Goal: Transaction & Acquisition: Obtain resource

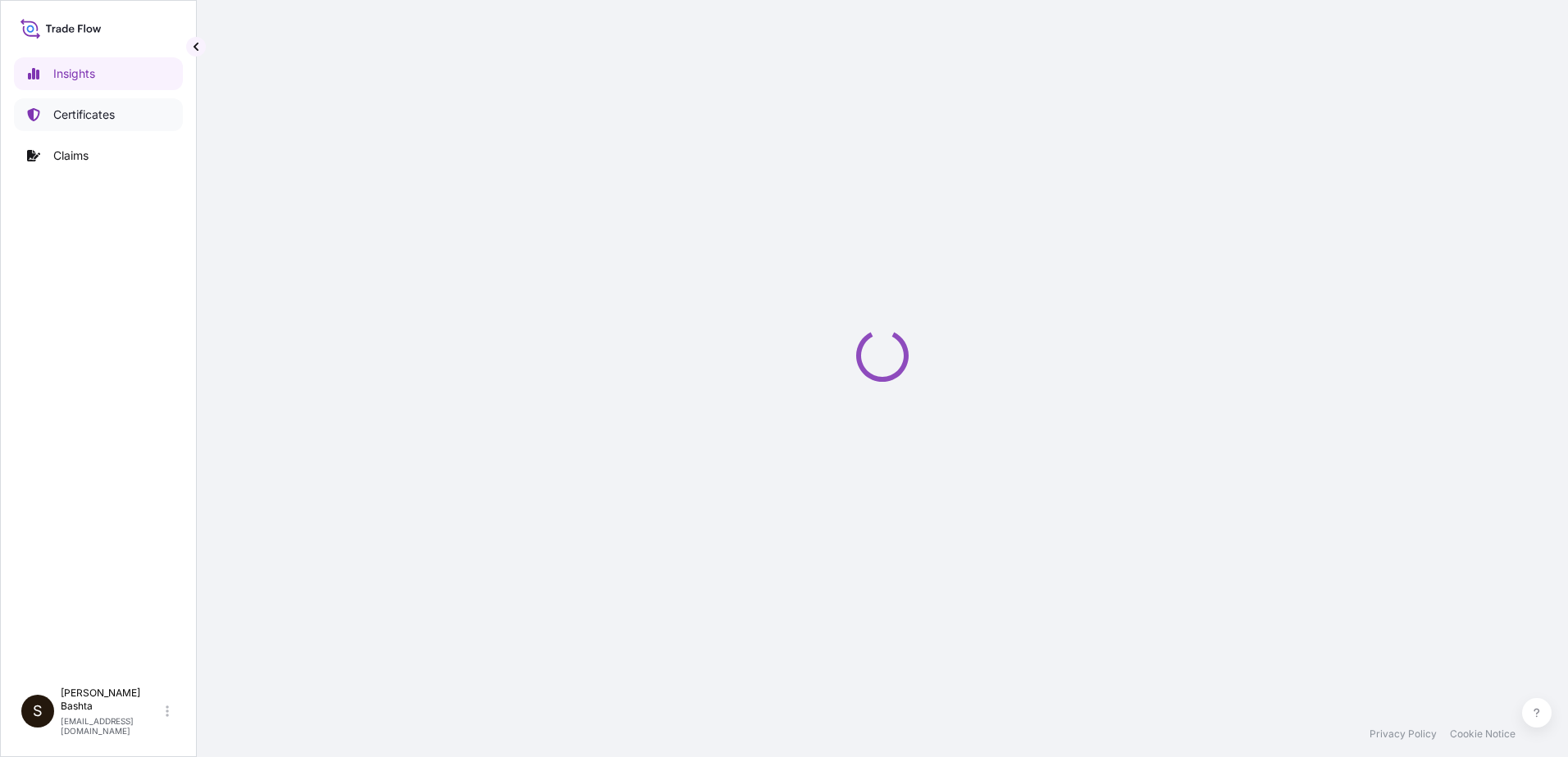
click at [111, 113] on p "Certificates" at bounding box center [84, 115] width 62 height 17
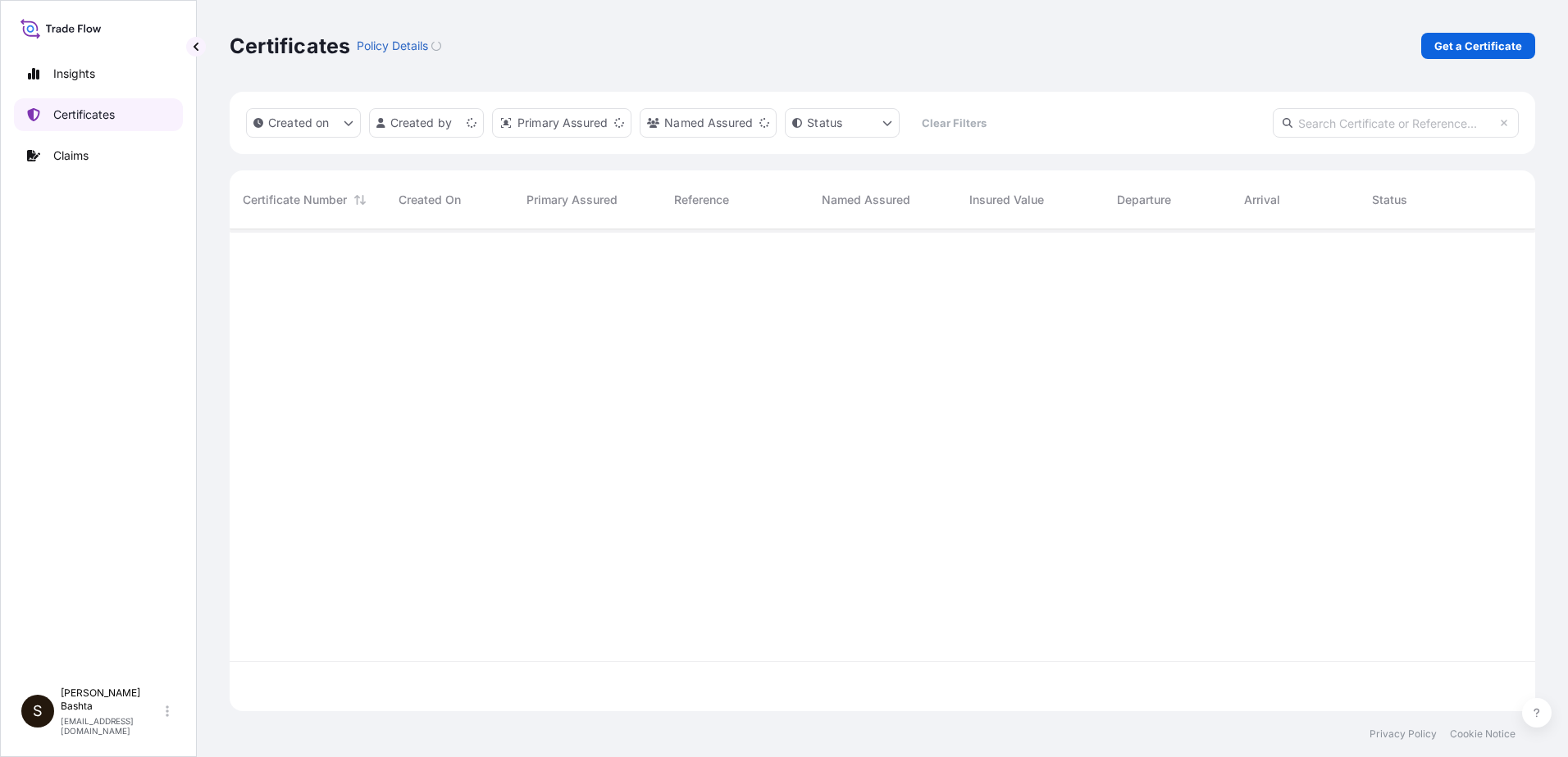
scroll to position [479, 1294]
click at [1491, 46] on p "Get a Certificate" at bounding box center [1478, 46] width 88 height 17
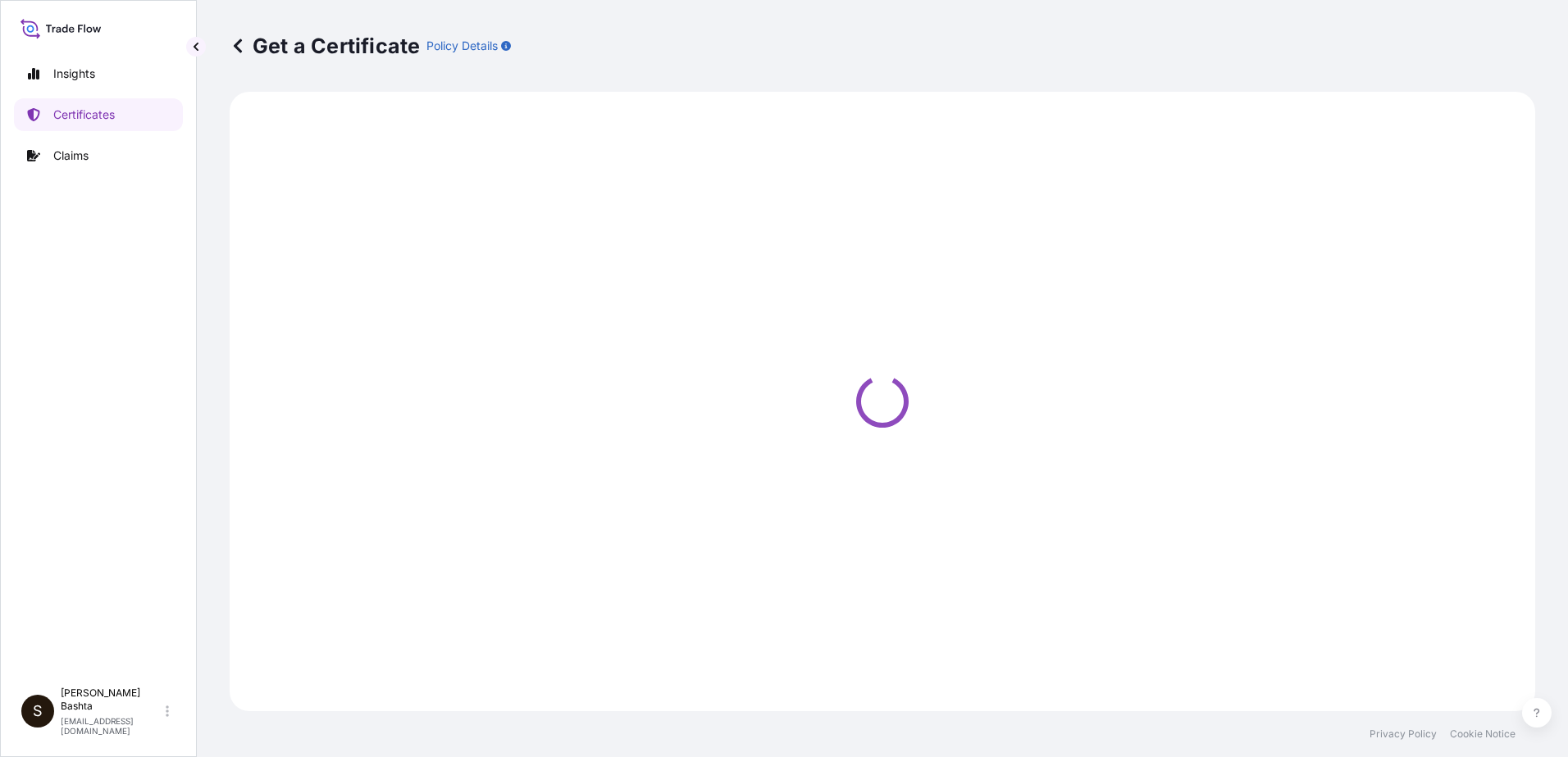
select select "Barge"
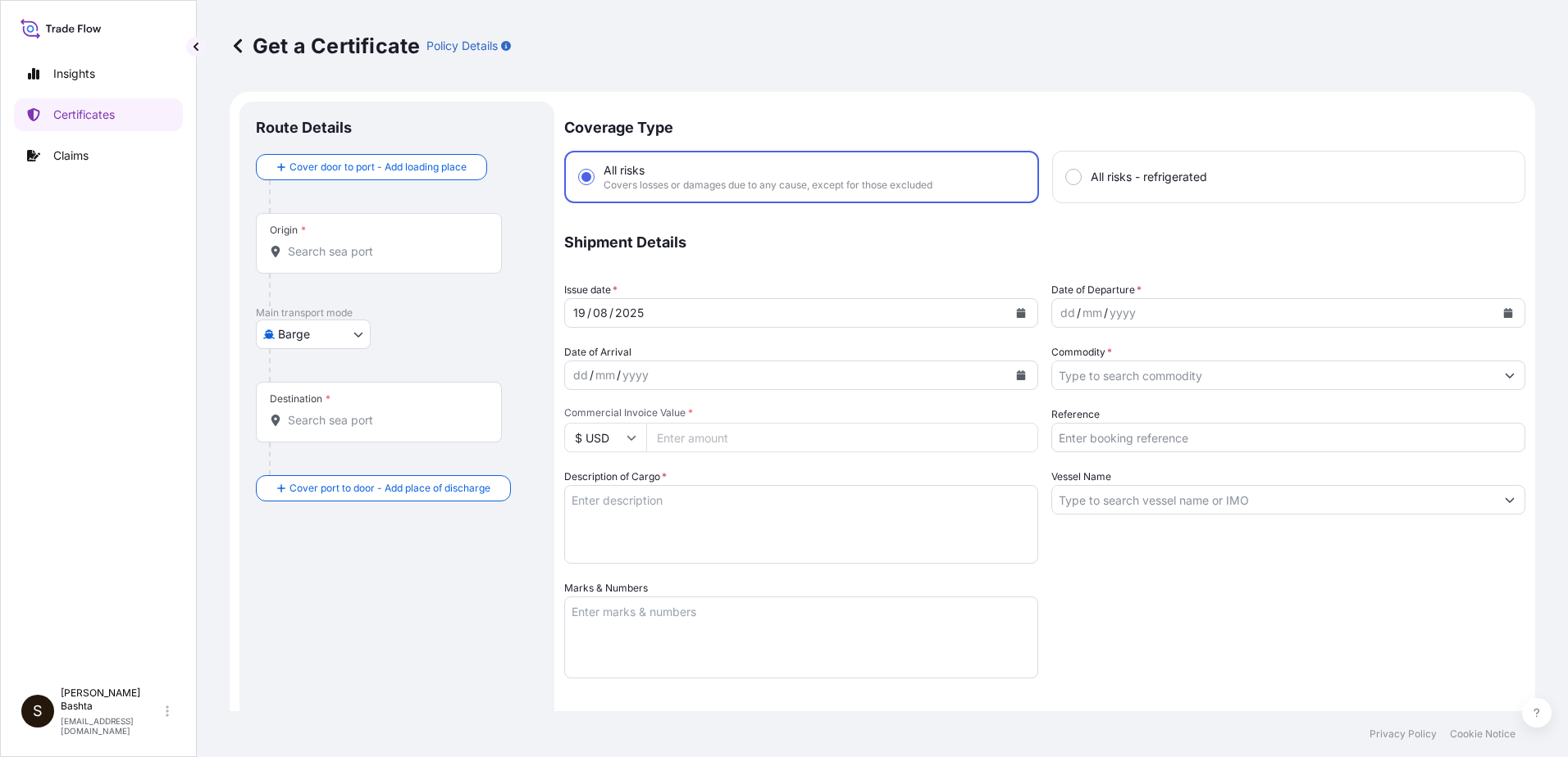
click at [314, 243] on div "Origin *" at bounding box center [379, 243] width 246 height 61
click at [314, 243] on input "Origin *" at bounding box center [384, 252] width 194 height 17
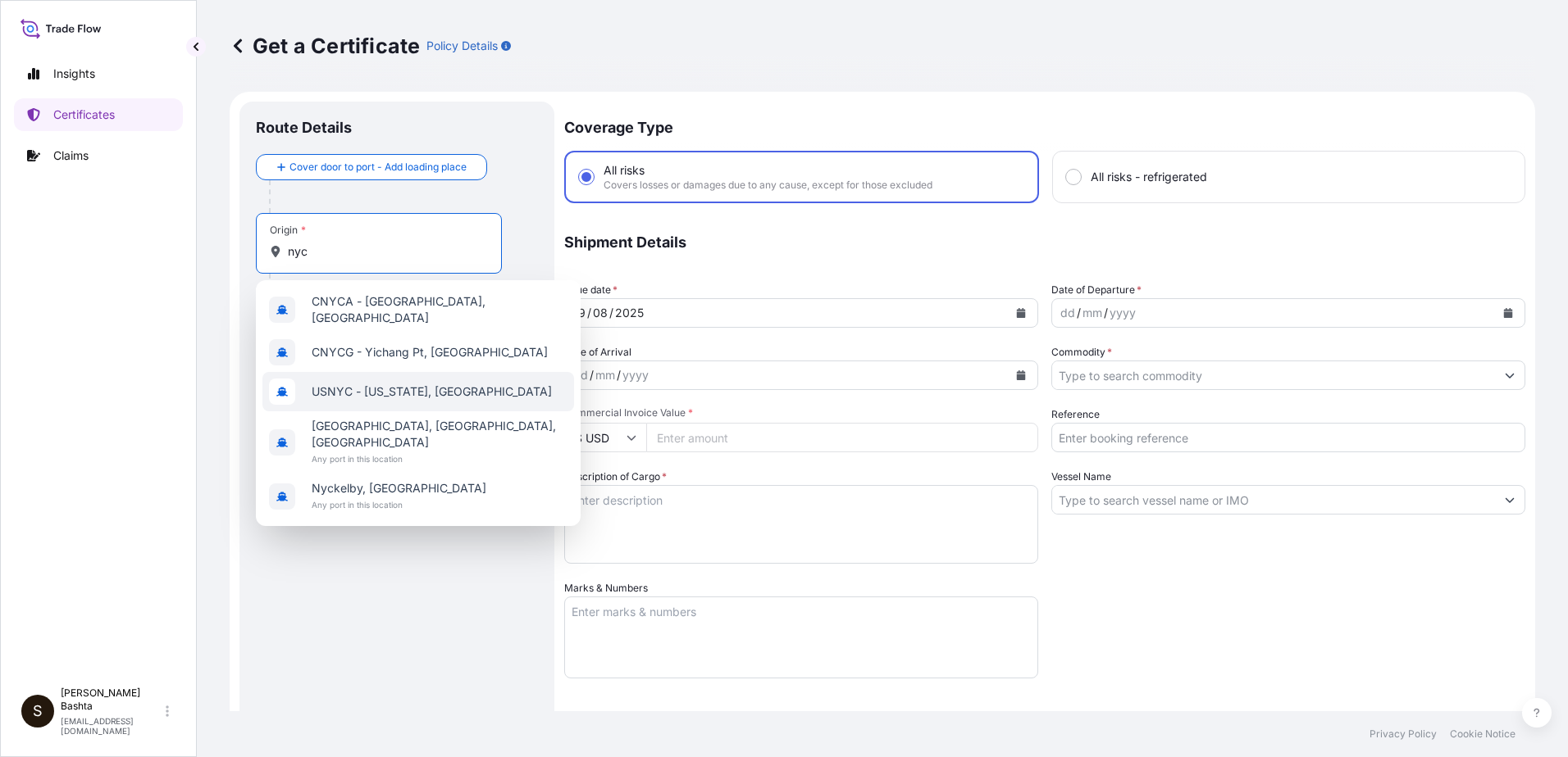
click at [364, 384] on span "USNYC - [US_STATE], [GEOGRAPHIC_DATA]" at bounding box center [431, 392] width 240 height 17
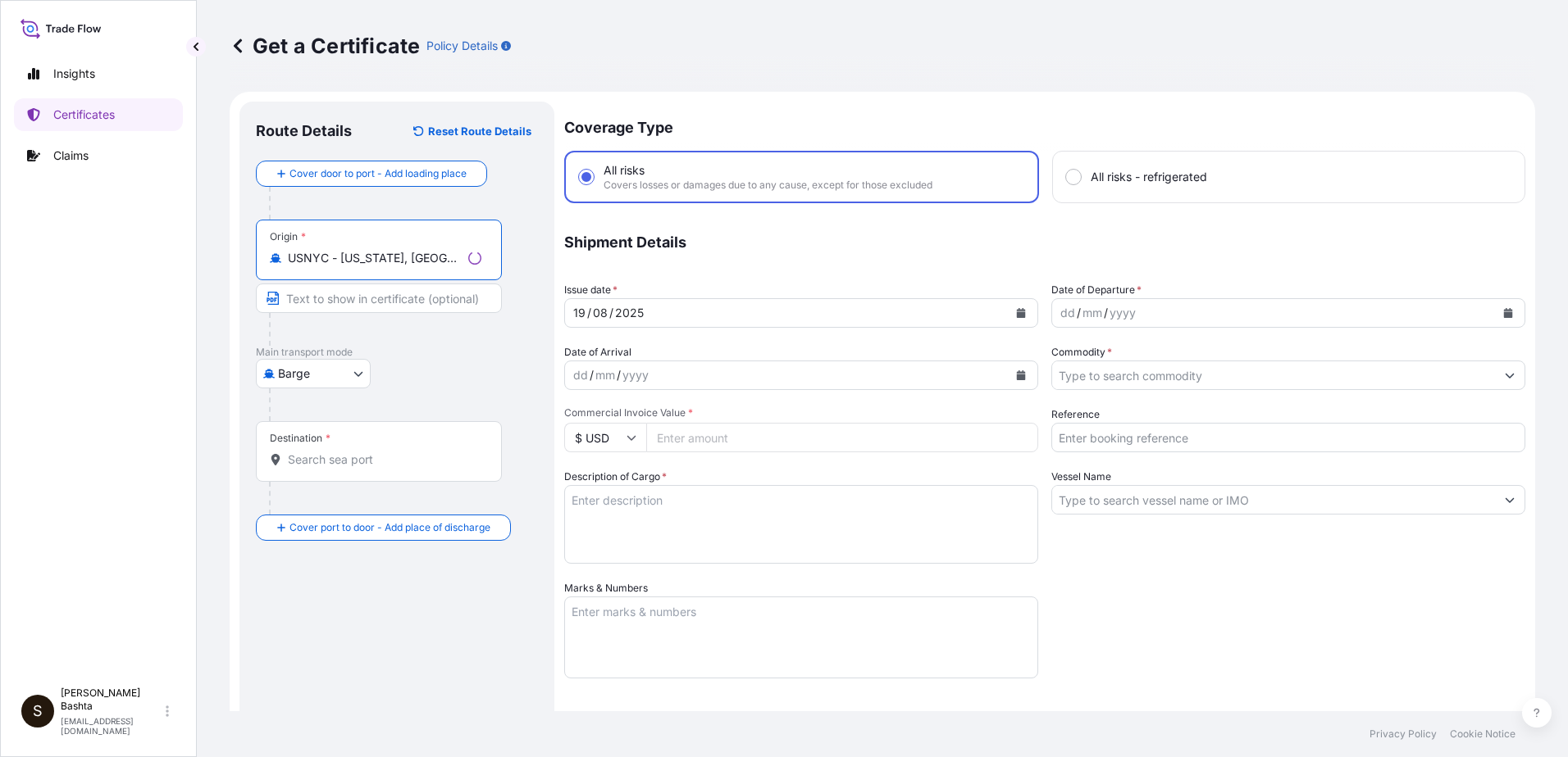
type input "USNYC - [US_STATE], [GEOGRAPHIC_DATA]"
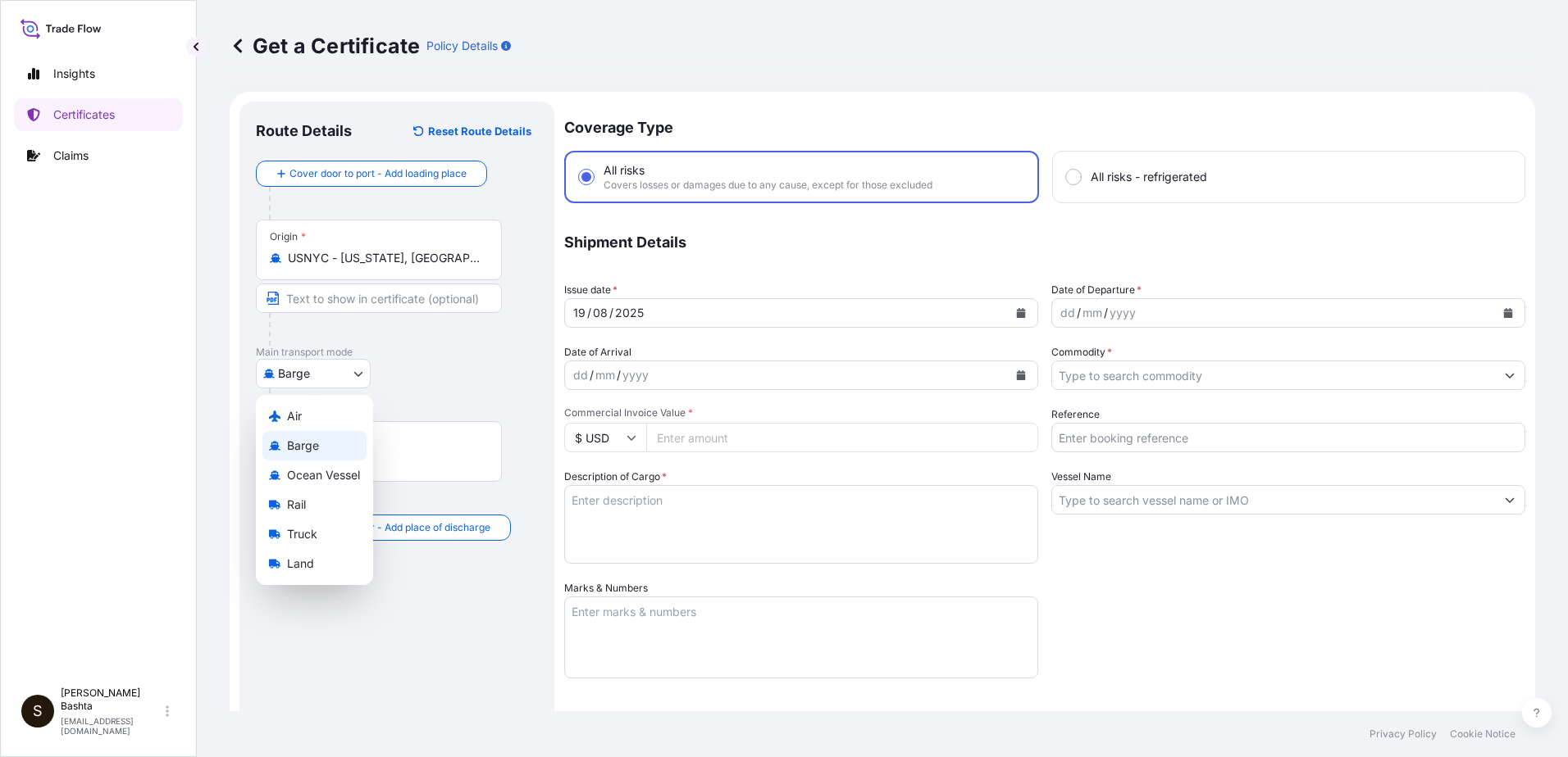
click at [360, 372] on body "5 options available. 1 option available. 0 options available. 5 options availab…" at bounding box center [784, 378] width 1568 height 757
click at [319, 407] on div "Air" at bounding box center [314, 416] width 104 height 30
select select "Air"
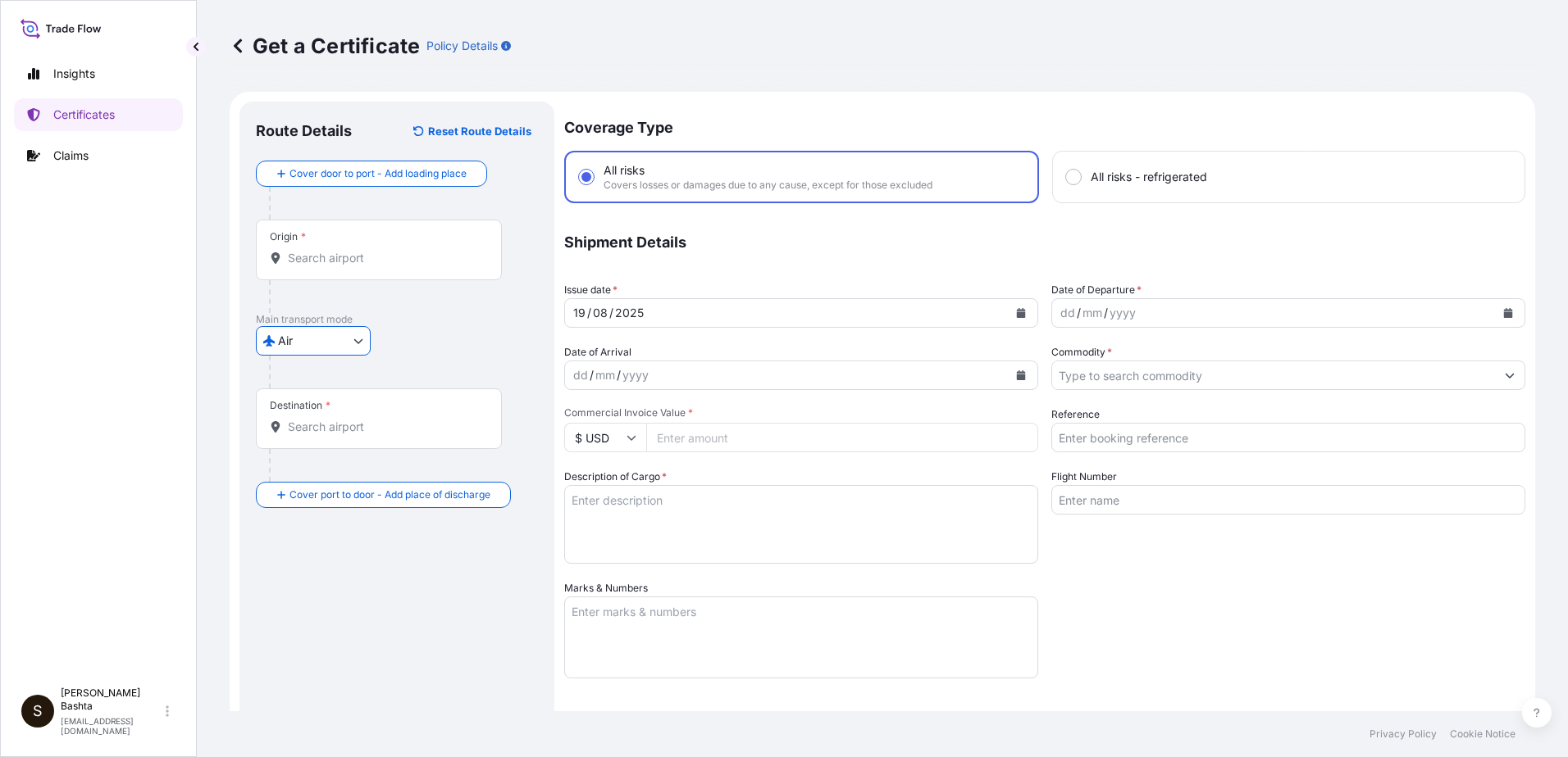
click at [327, 431] on input "Destination *" at bounding box center [384, 427] width 194 height 17
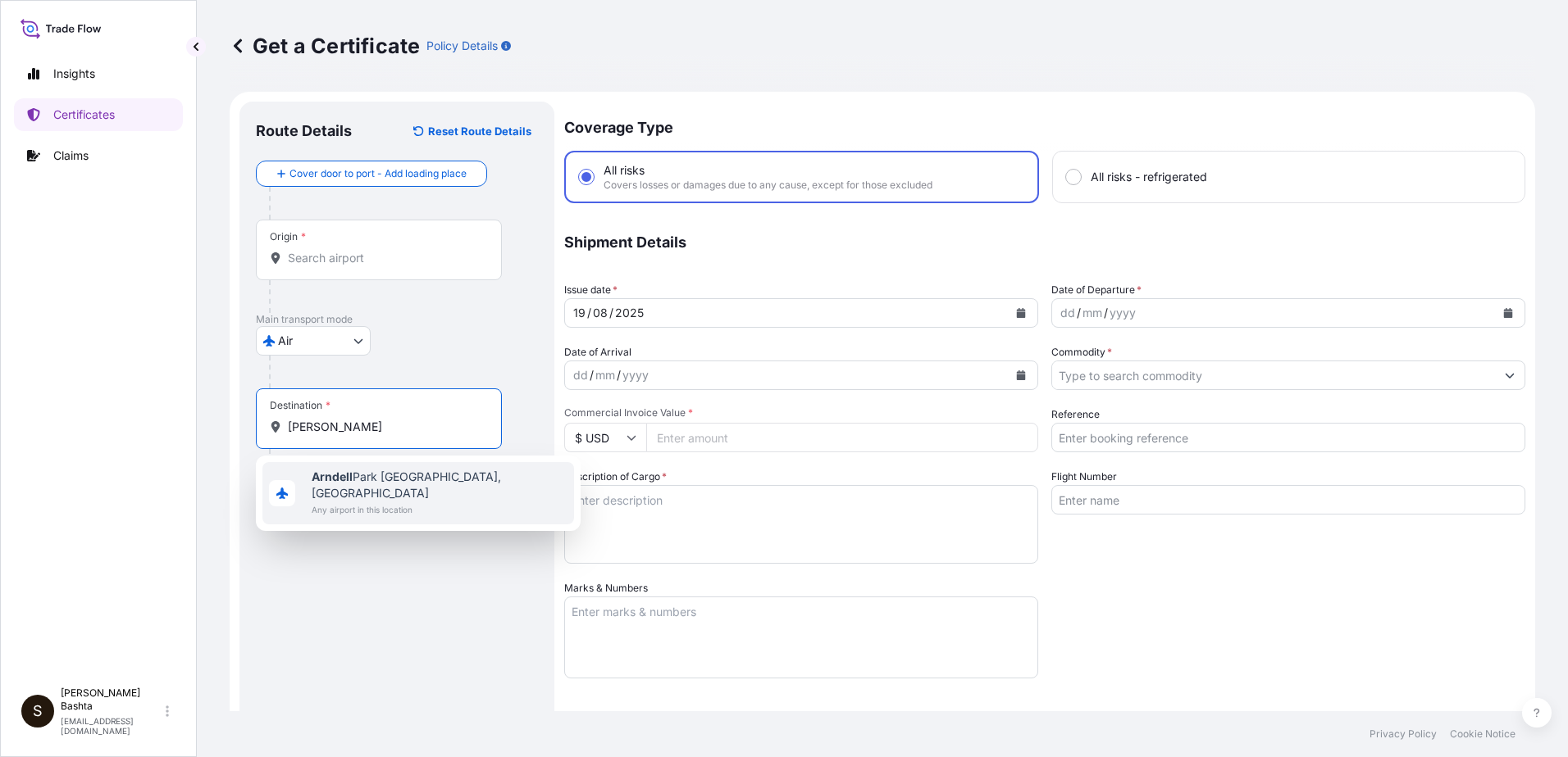
click at [441, 473] on span "[GEOGRAPHIC_DATA], [GEOGRAPHIC_DATA]" at bounding box center [440, 484] width 256 height 32
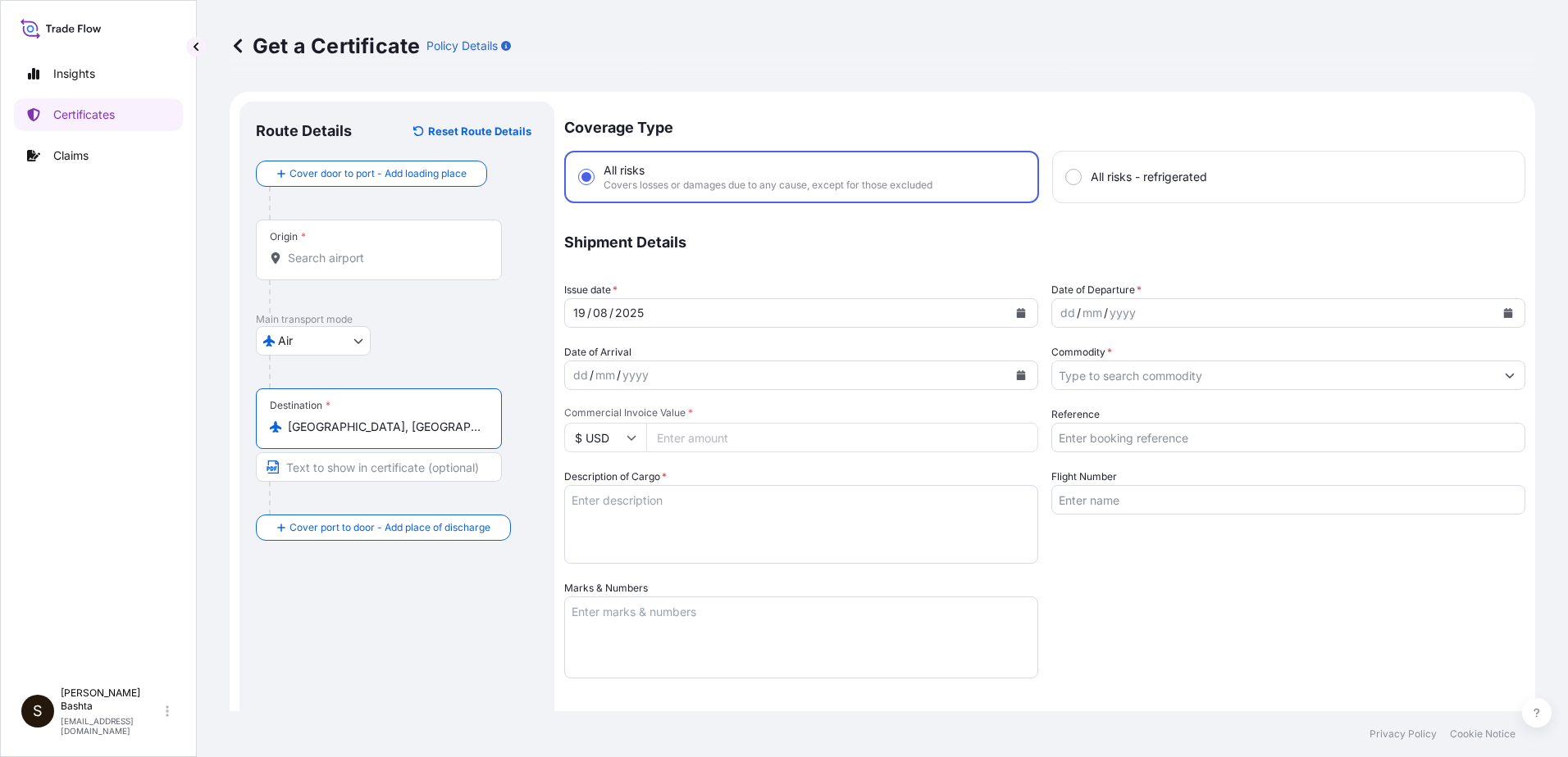
type input "[GEOGRAPHIC_DATA], [GEOGRAPHIC_DATA]"
click at [1063, 317] on div "dd" at bounding box center [1068, 313] width 18 height 20
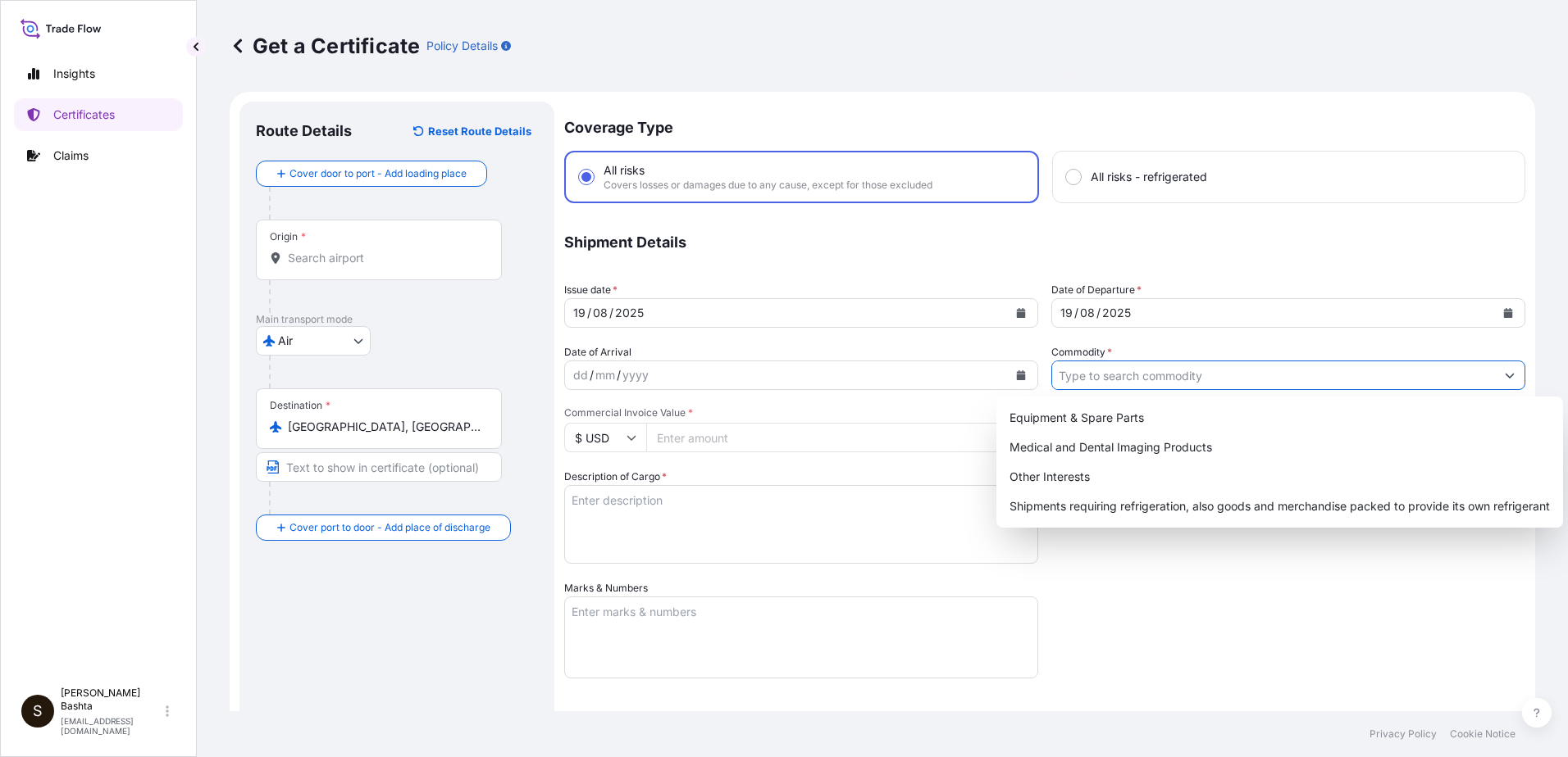
click at [1506, 376] on icon "Show suggestions" at bounding box center [1510, 376] width 9 height 5
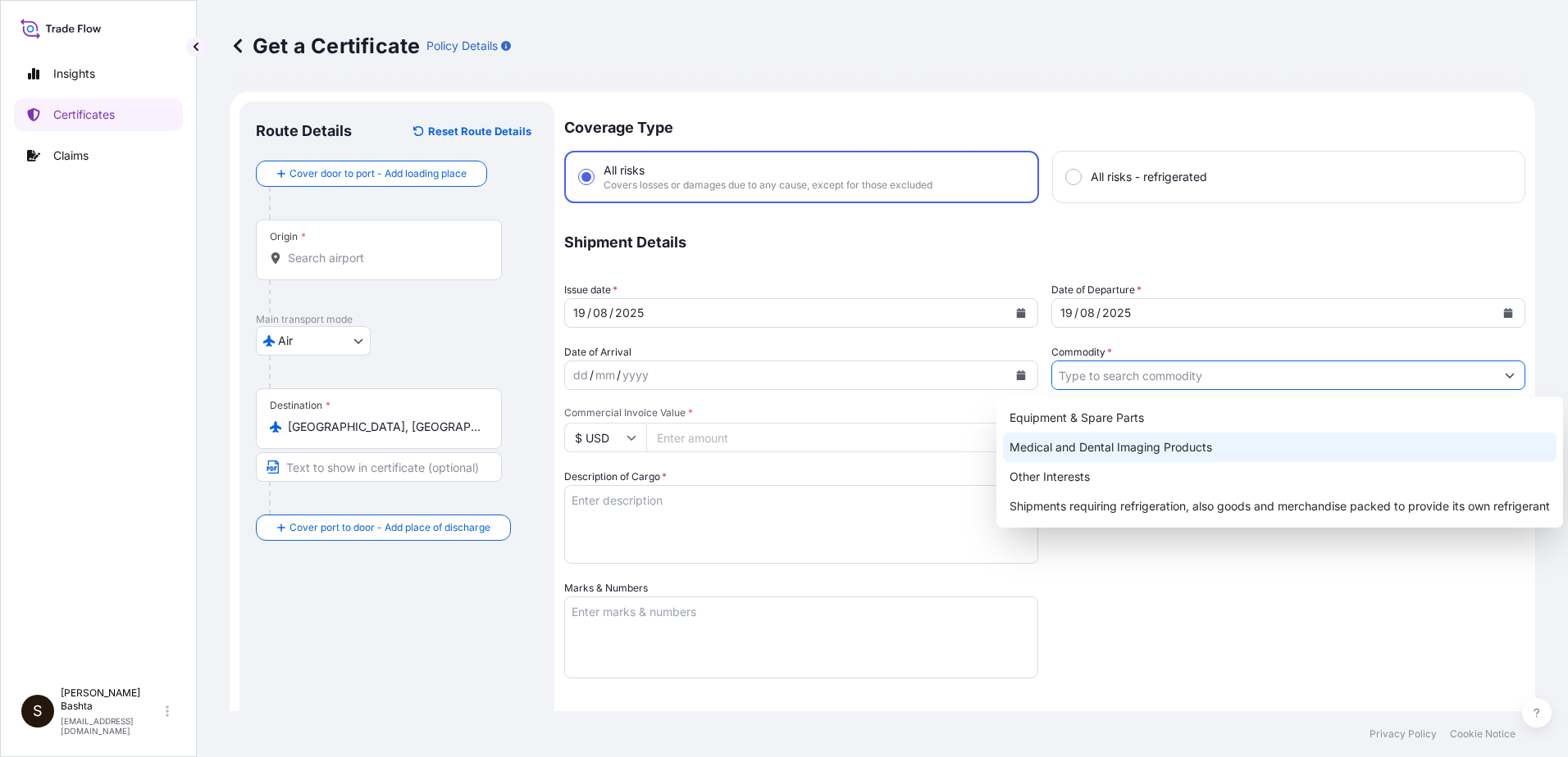
click at [1210, 446] on div "Medical and Dental Imaging Products" at bounding box center [1280, 448] width 554 height 30
type input "Medical and Dental Imaging Products"
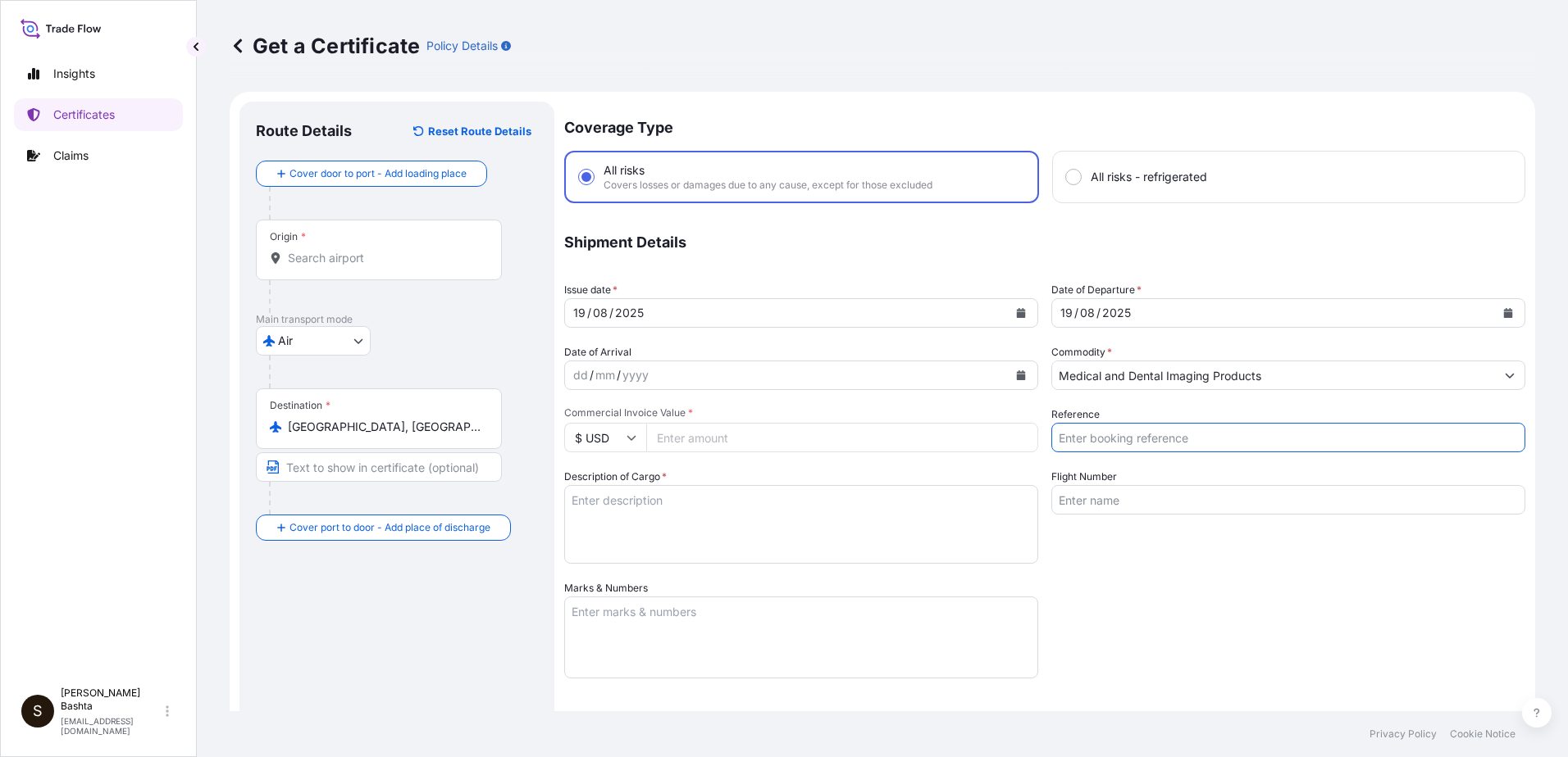
click at [1142, 439] on input "Reference" at bounding box center [1289, 438] width 474 height 30
type input "2"
type input "14012412"
click at [710, 444] on input "Commercial Invoice Value *" at bounding box center [841, 438] width 392 height 30
type input "67441.64"
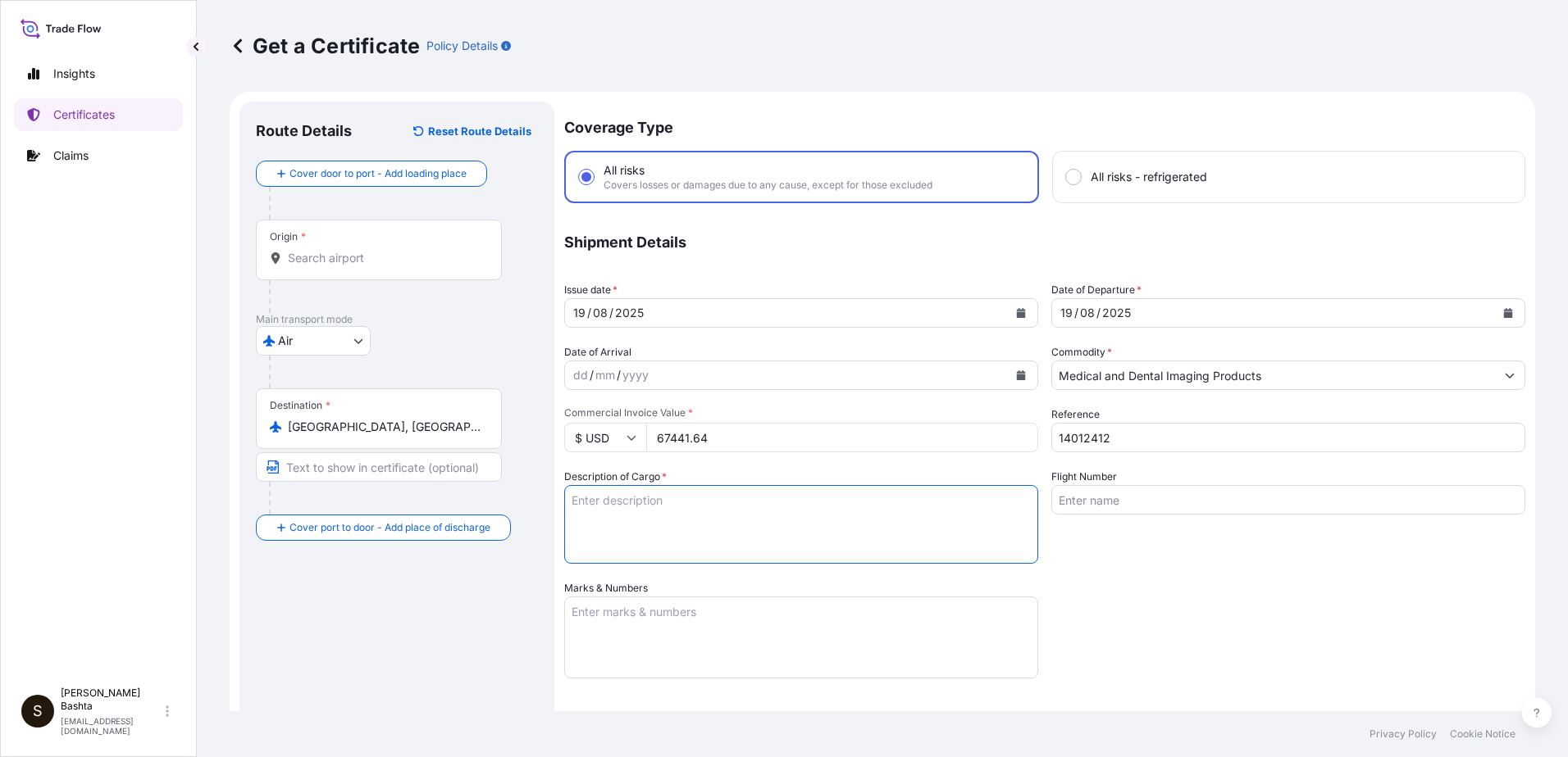
click at [633, 500] on textarea "Description of Cargo *" at bounding box center [801, 524] width 474 height 79
type textarea "MEDICAL AND DENTAL IMAGING PRODUCT"
click at [614, 607] on textarea "Marks & Numbers" at bounding box center [801, 637] width 474 height 82
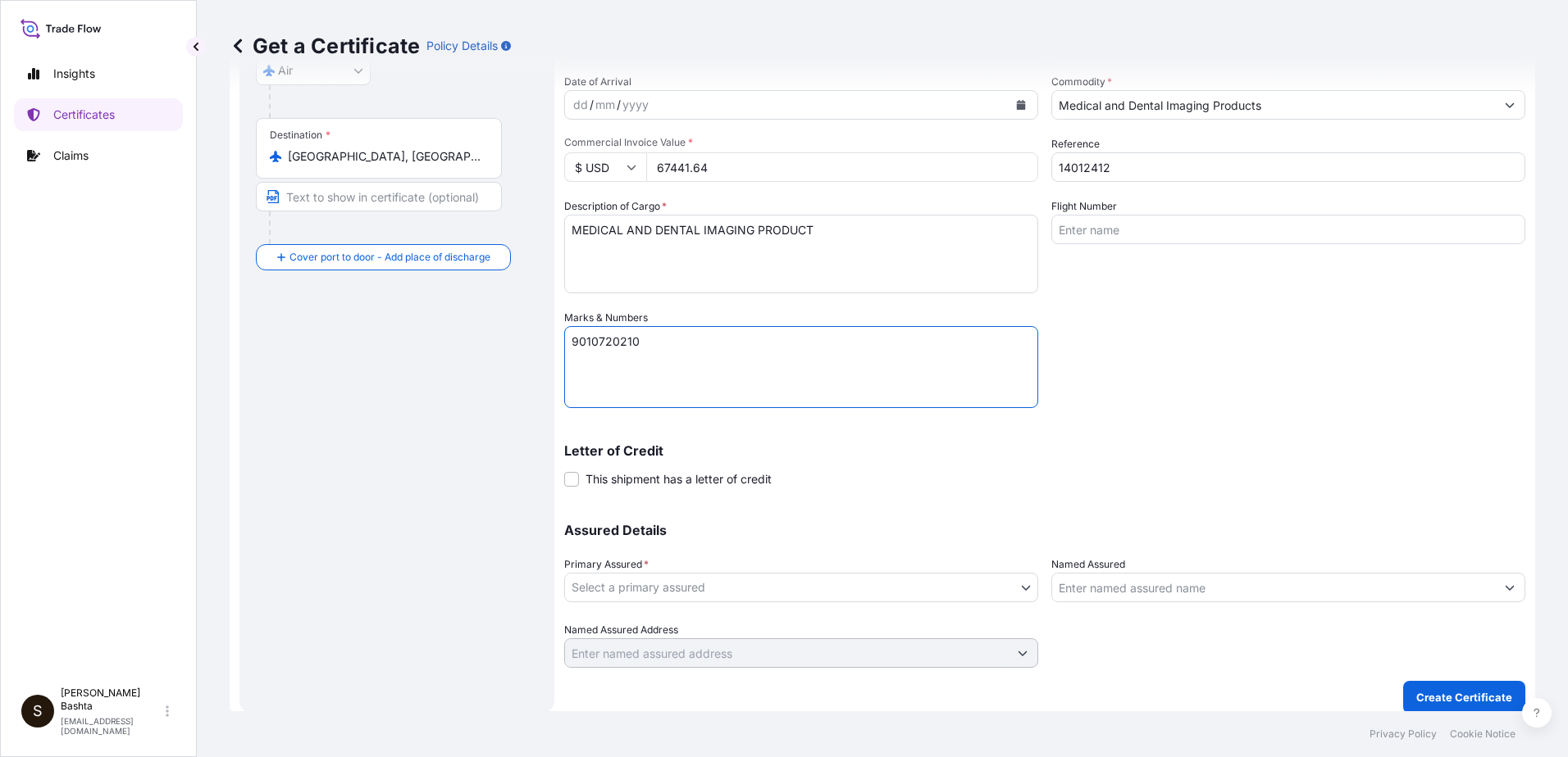
scroll to position [283, 0]
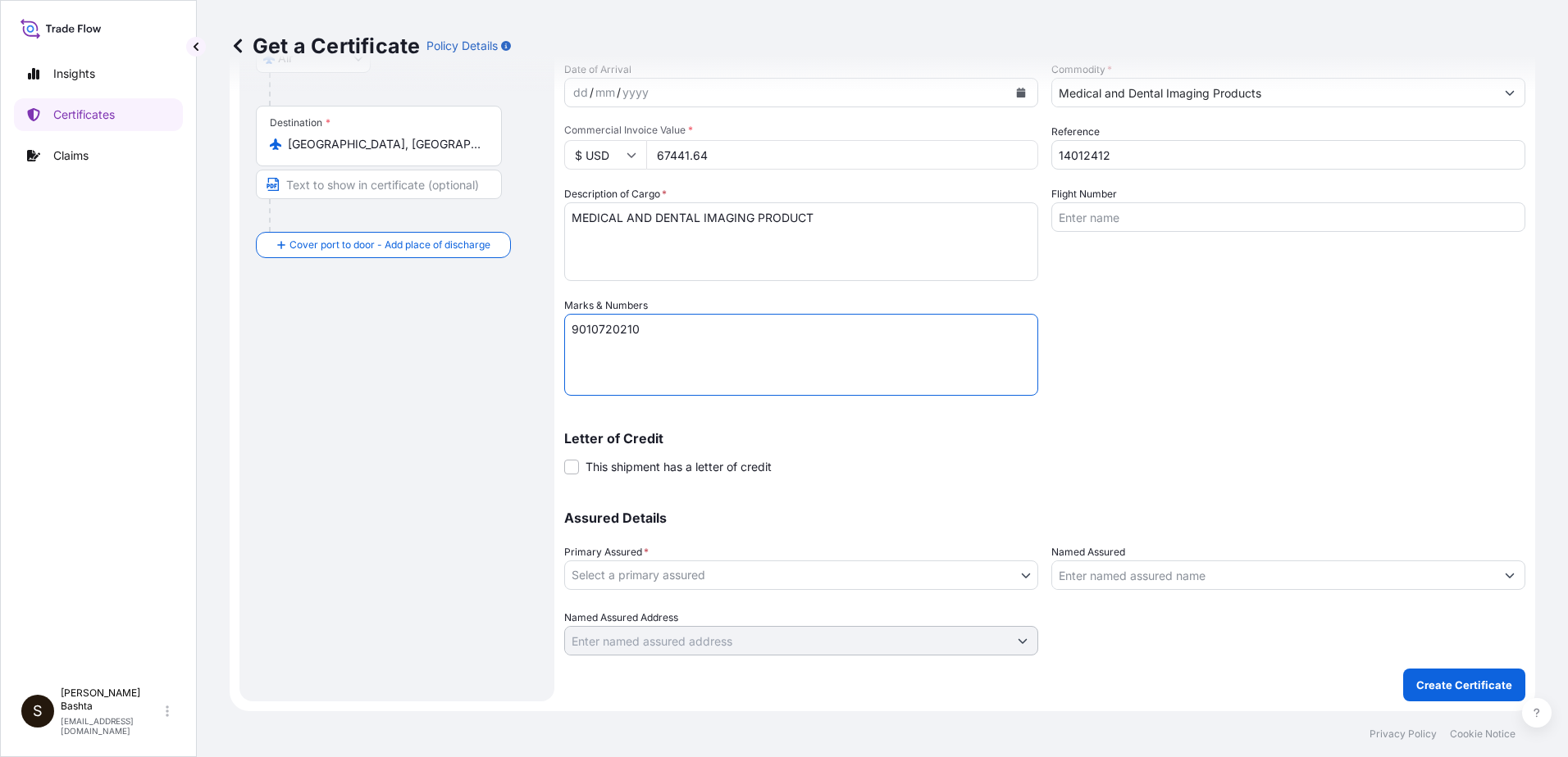
type textarea "9010720210"
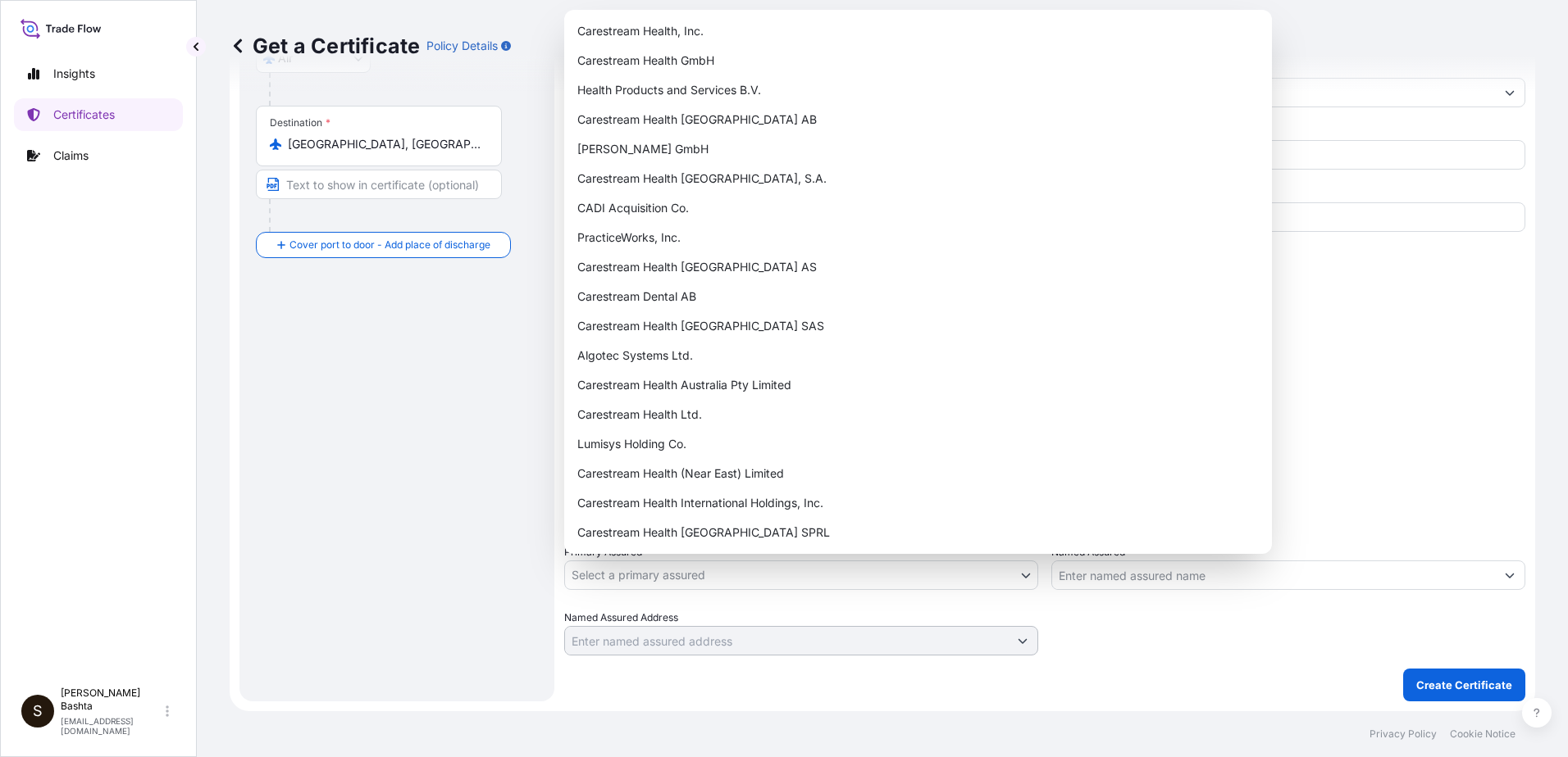
click at [1020, 571] on body "Insights Certificates Claims S [PERSON_NAME] [PERSON_NAME][EMAIL_ADDRESS][PERSO…" at bounding box center [784, 378] width 1568 height 757
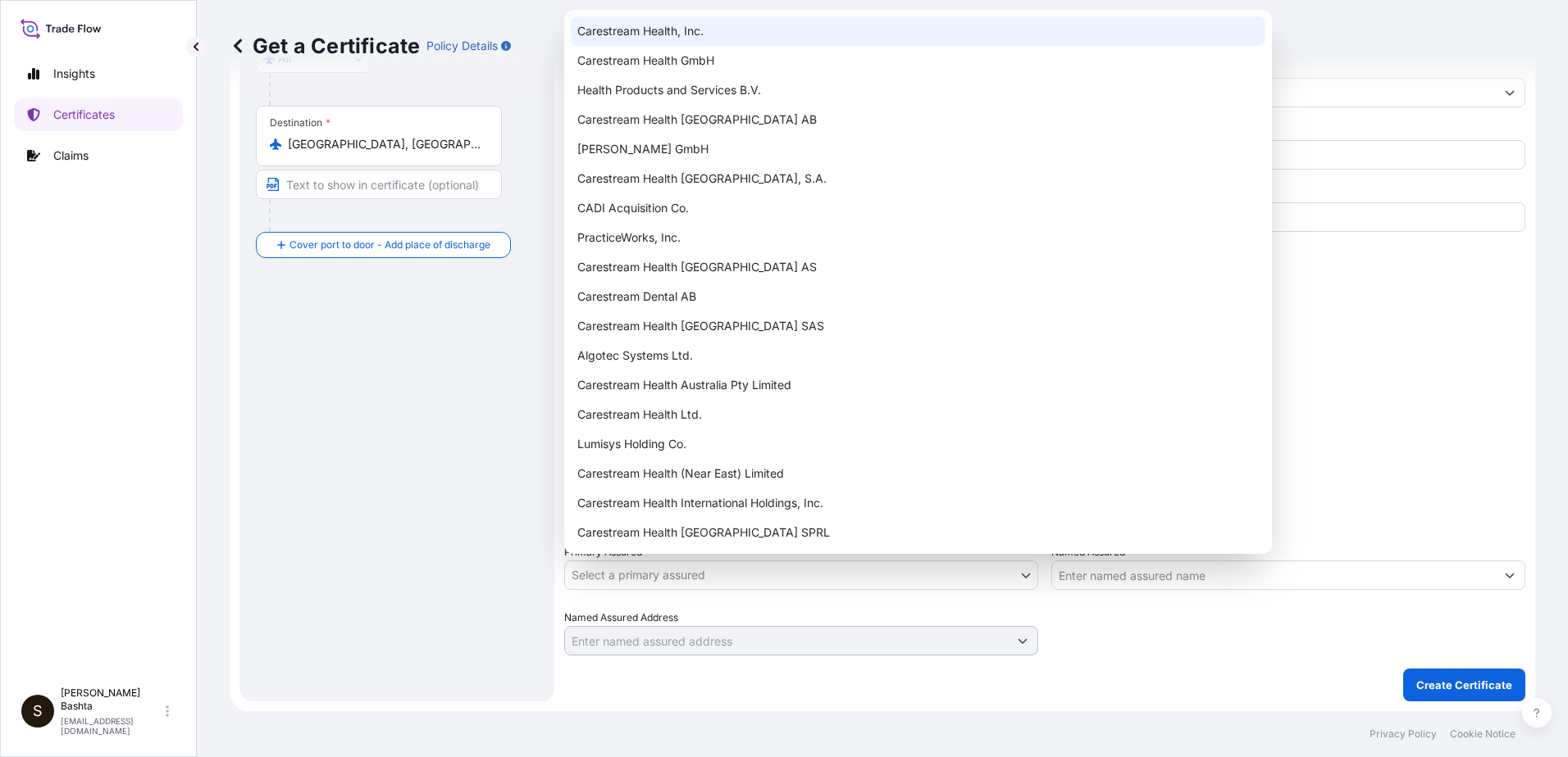
click at [682, 37] on div "Carestream Health, Inc." at bounding box center [918, 32] width 694 height 30
select select "32008"
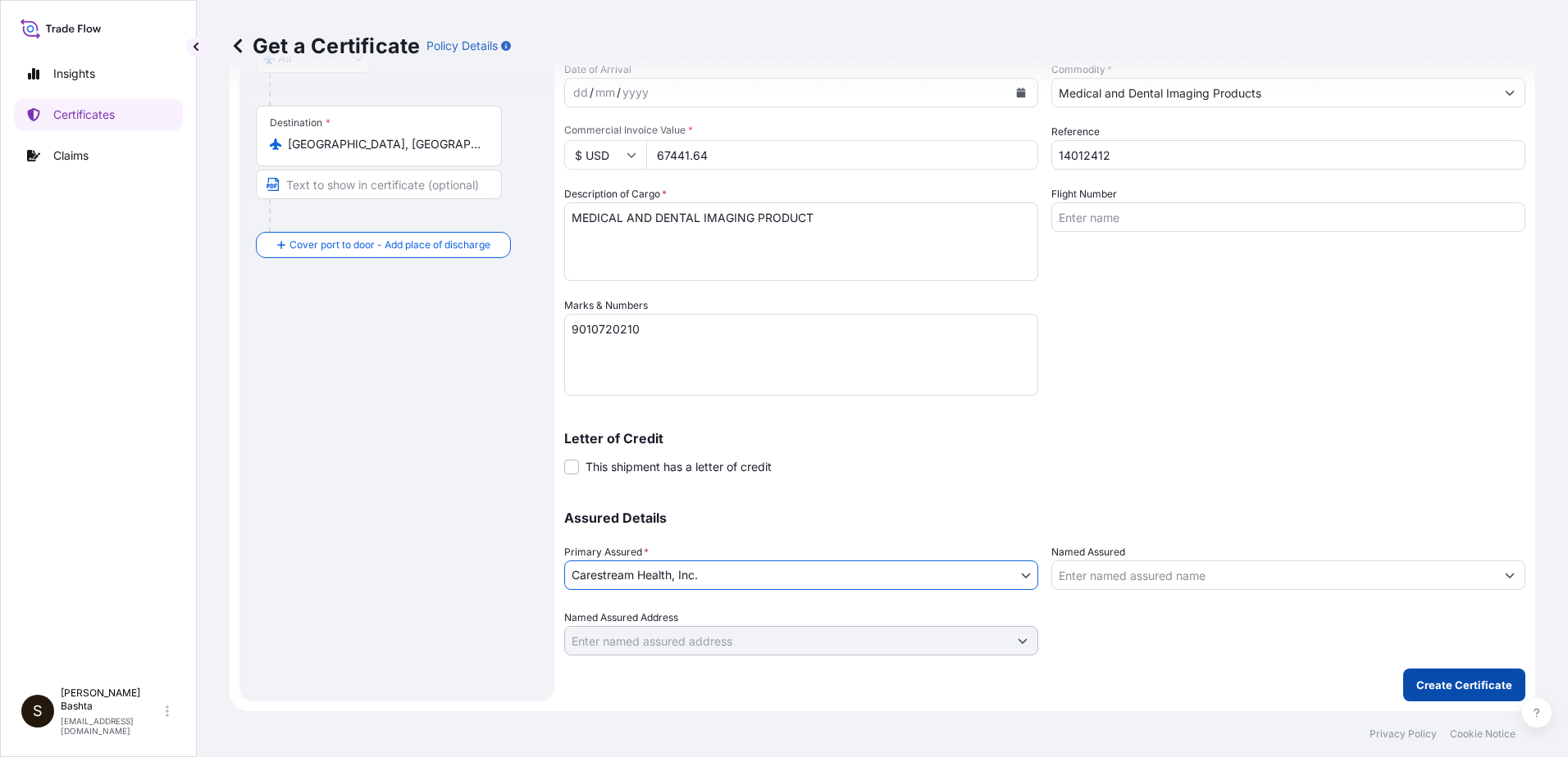
click at [1465, 683] on p "Create Certificate" at bounding box center [1463, 686] width 96 height 17
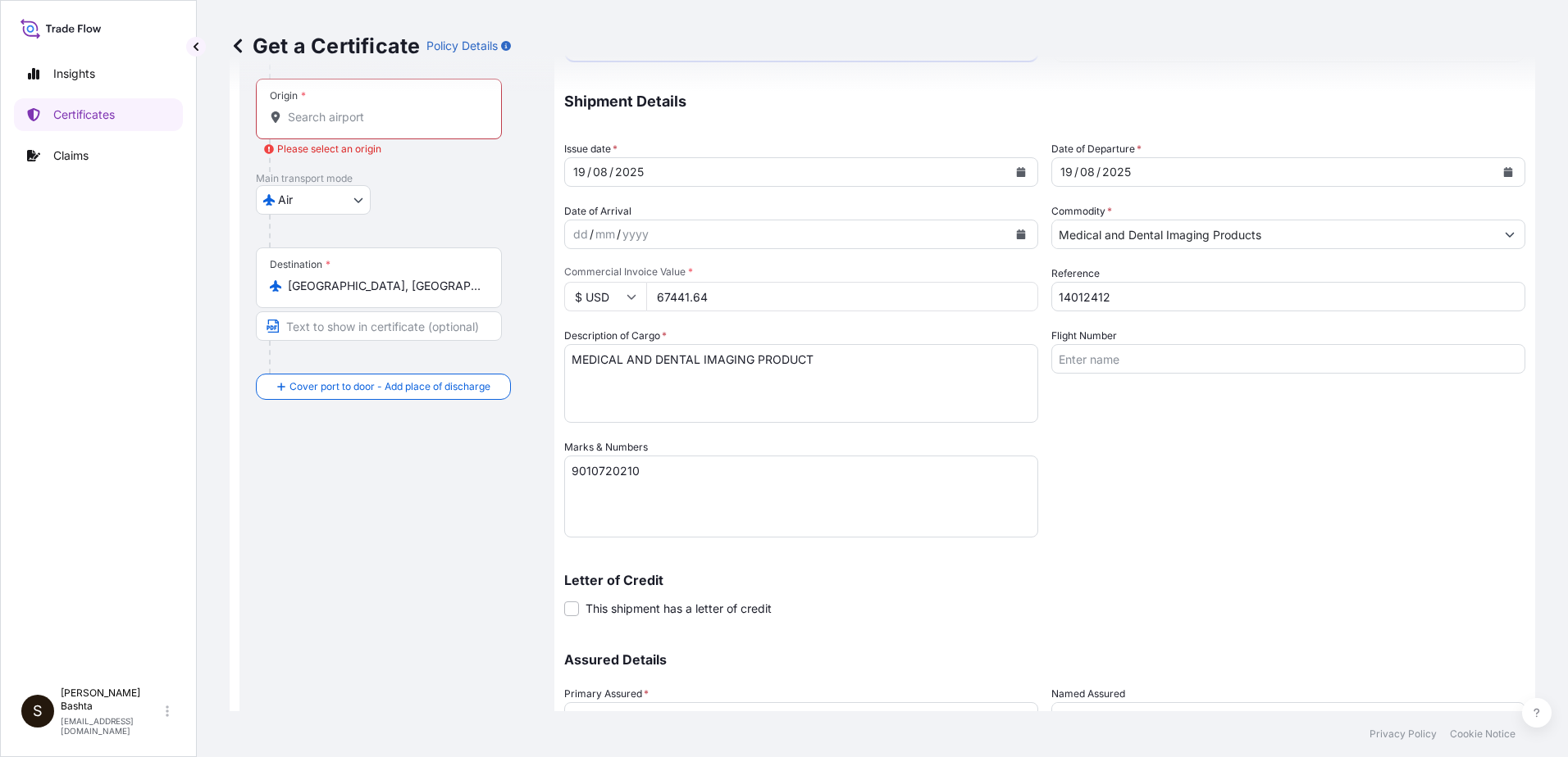
scroll to position [0, 0]
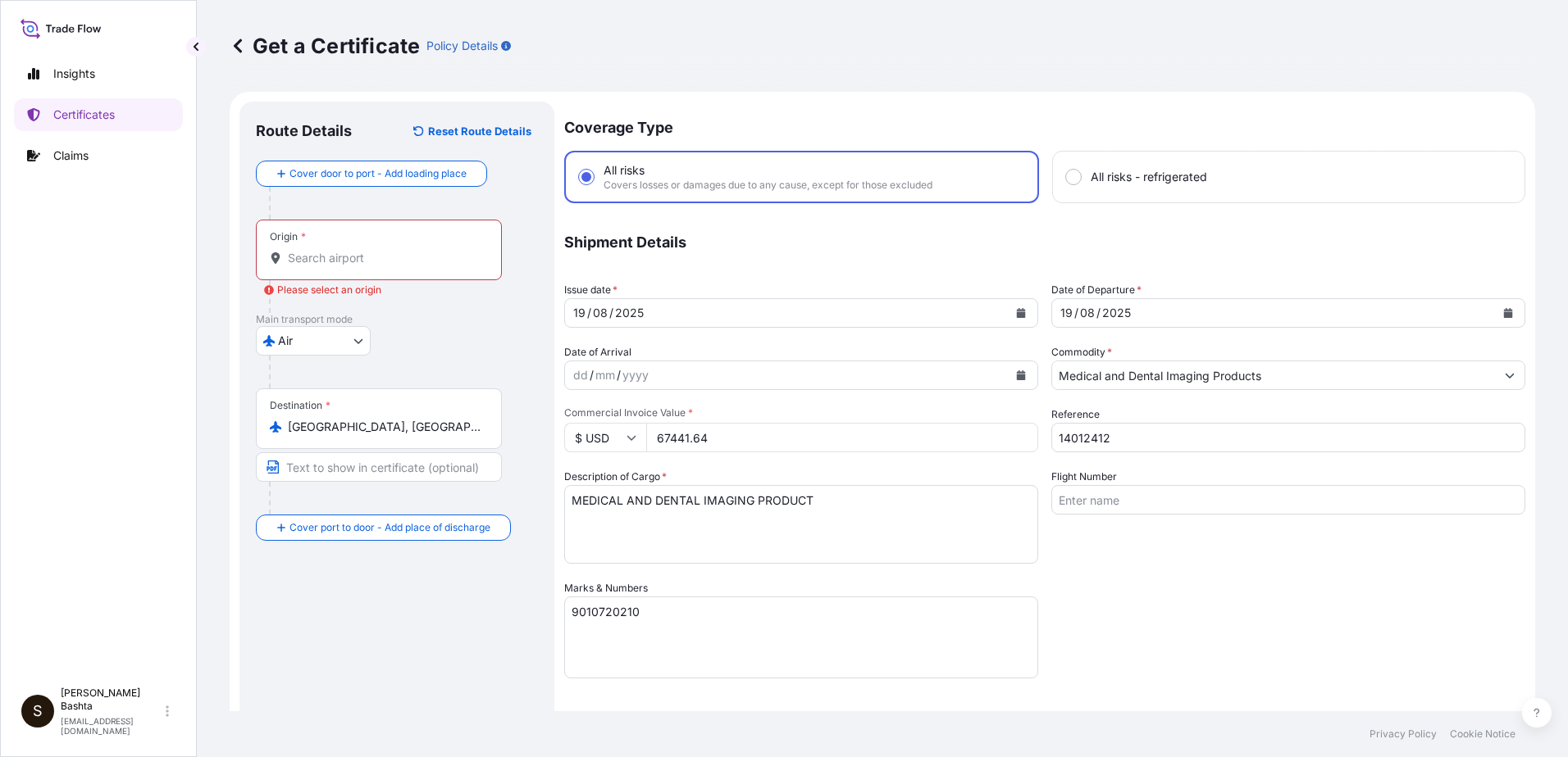
click at [311, 247] on div "Origin *" at bounding box center [379, 249] width 246 height 61
click at [311, 250] on input "Origin * Please select an origin" at bounding box center [384, 258] width 194 height 17
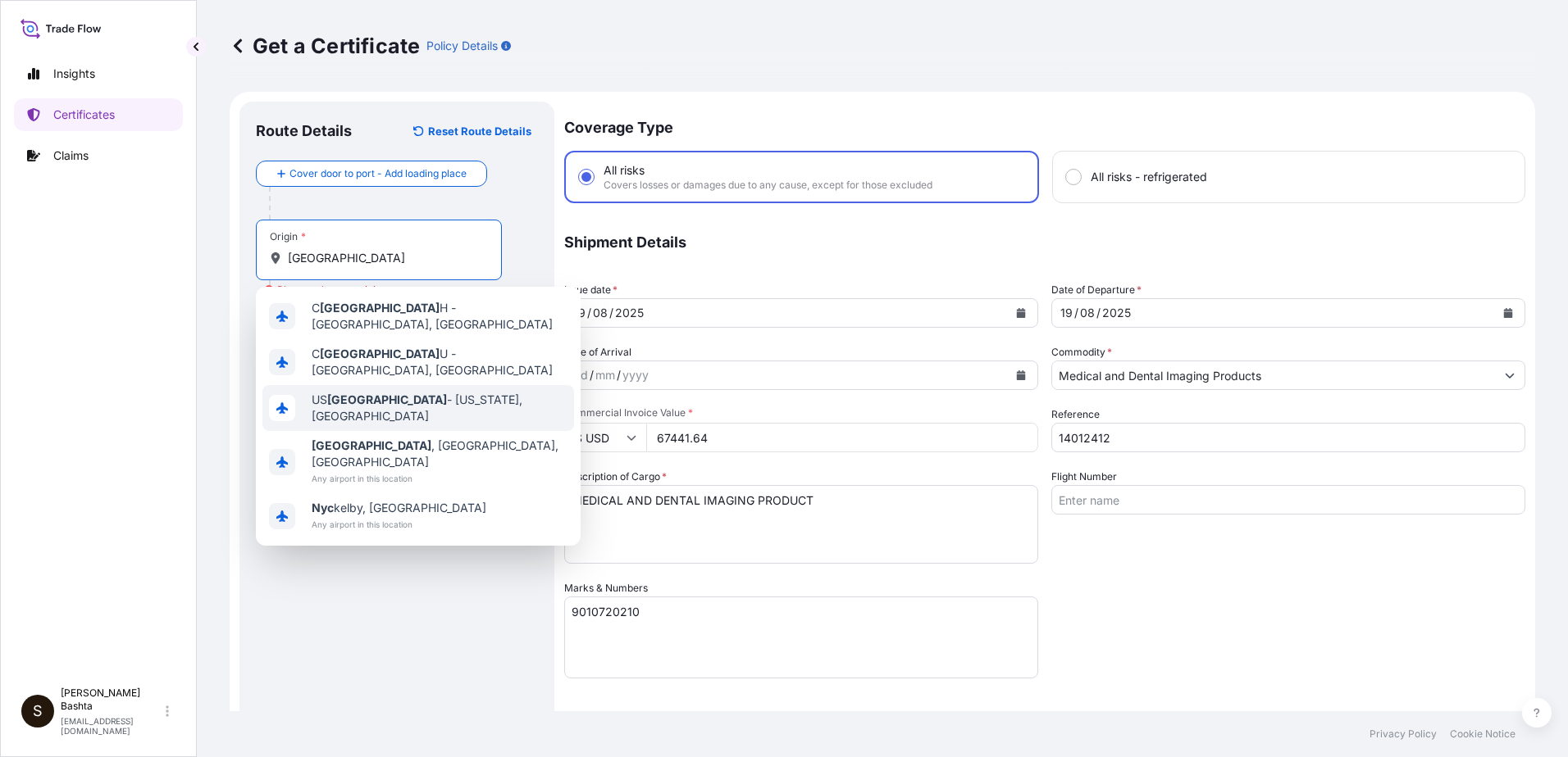
click at [407, 392] on span "US [GEOGRAPHIC_DATA] - [US_STATE], [GEOGRAPHIC_DATA]" at bounding box center [440, 407] width 256 height 32
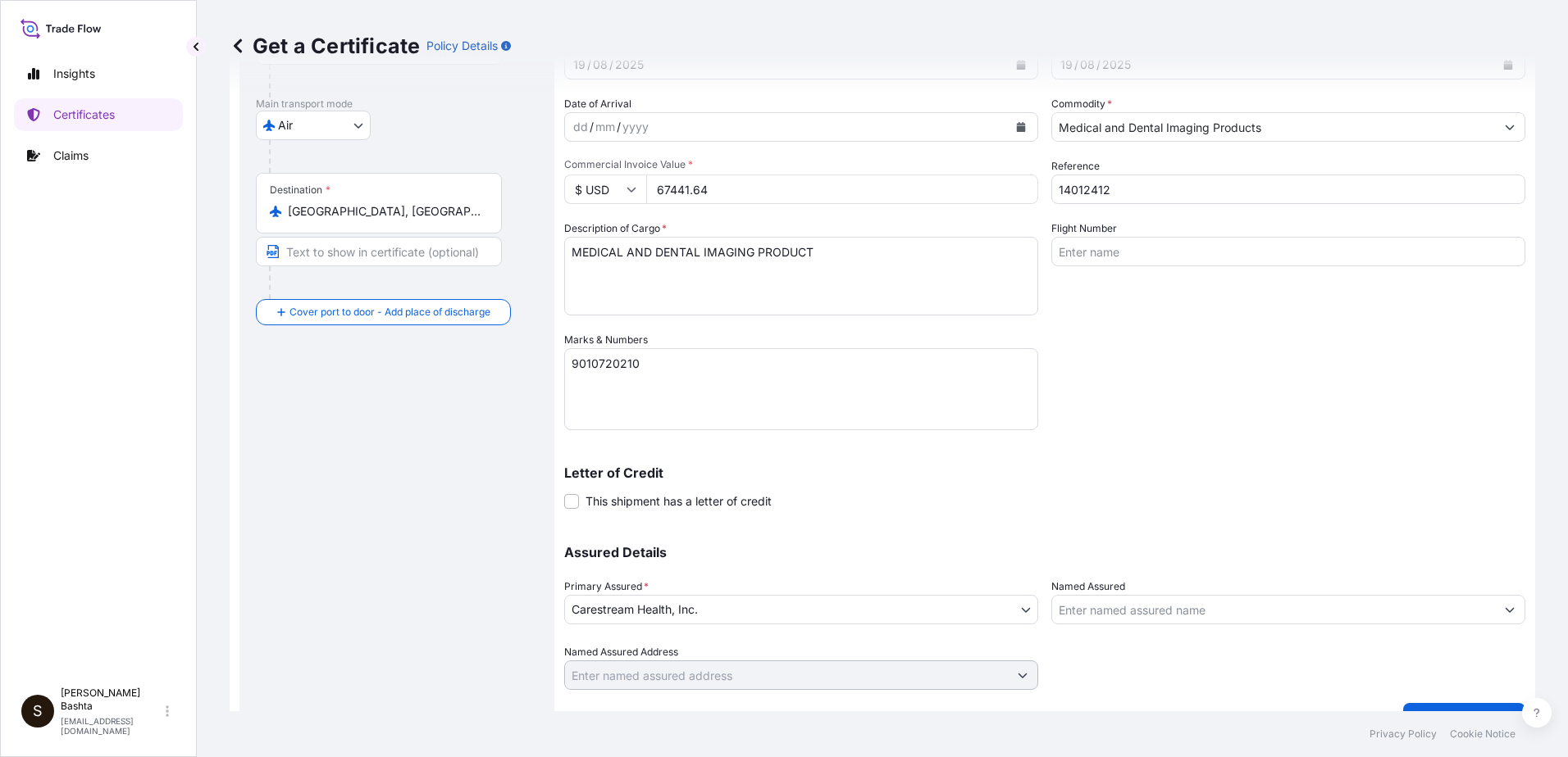
scroll to position [283, 0]
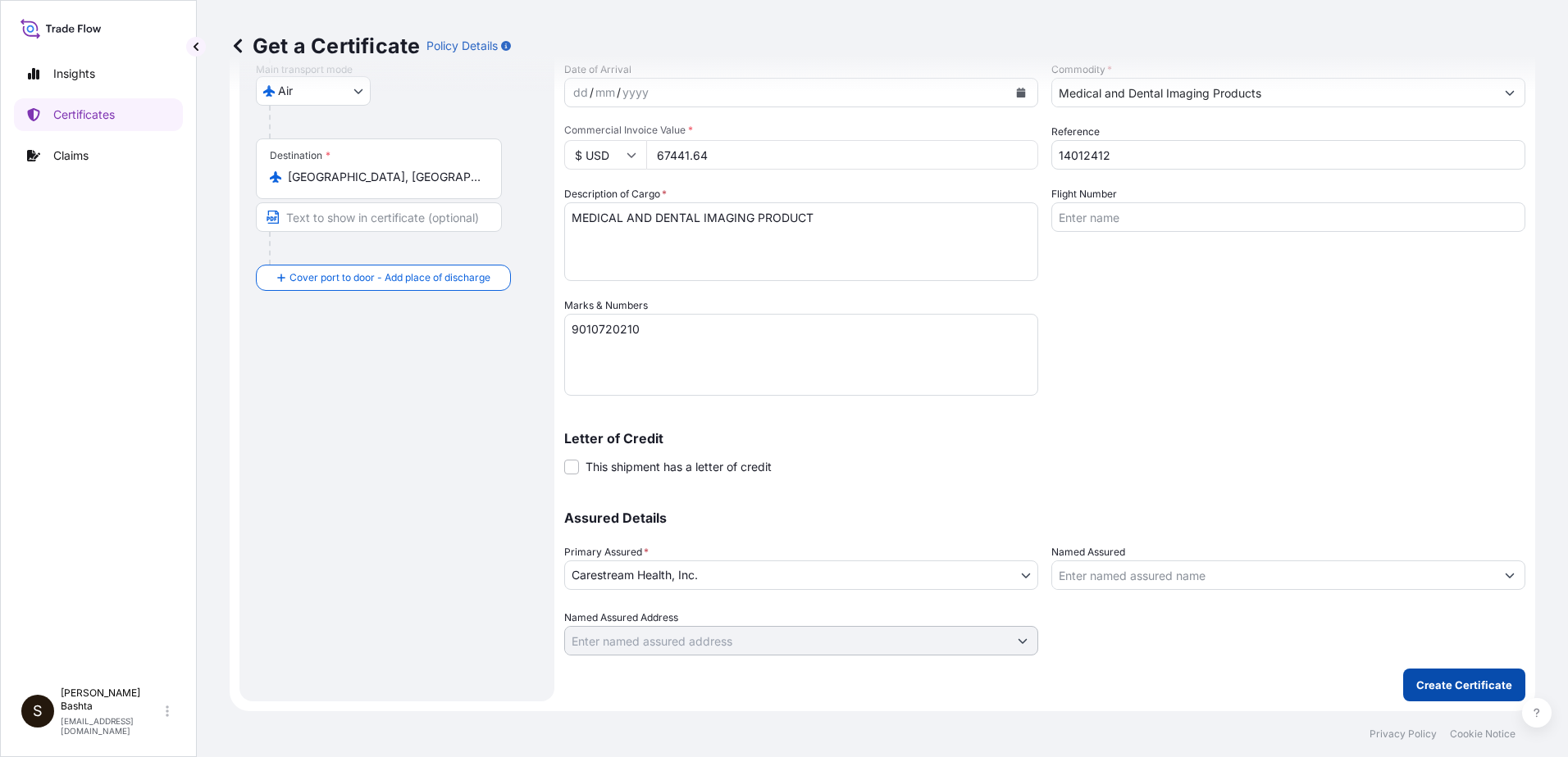
type input "USNYC - [US_STATE], [GEOGRAPHIC_DATA]"
click at [1482, 684] on p "Create Certificate" at bounding box center [1463, 686] width 96 height 17
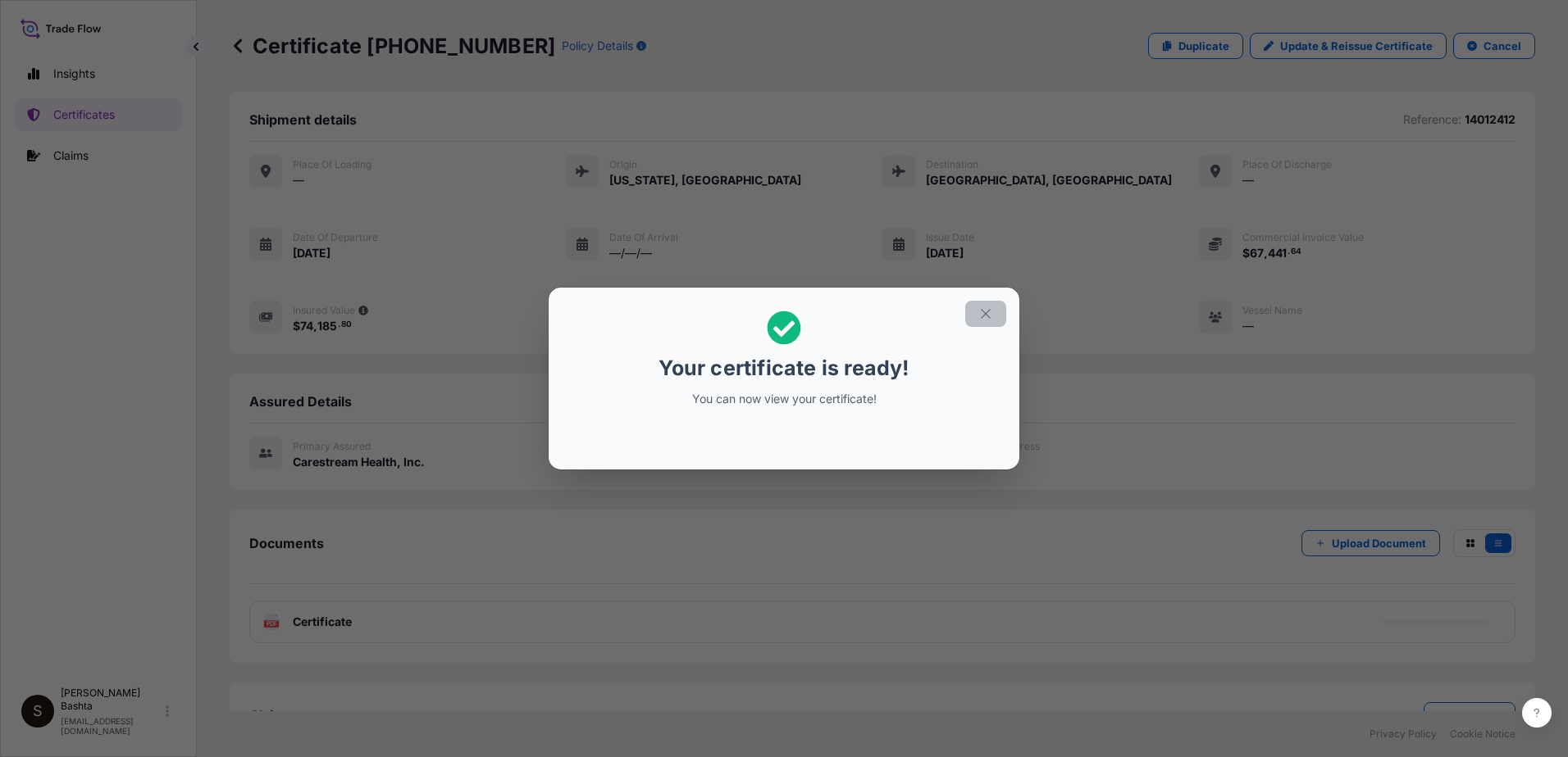
click at [992, 313] on icon "button" at bounding box center [986, 314] width 15 height 15
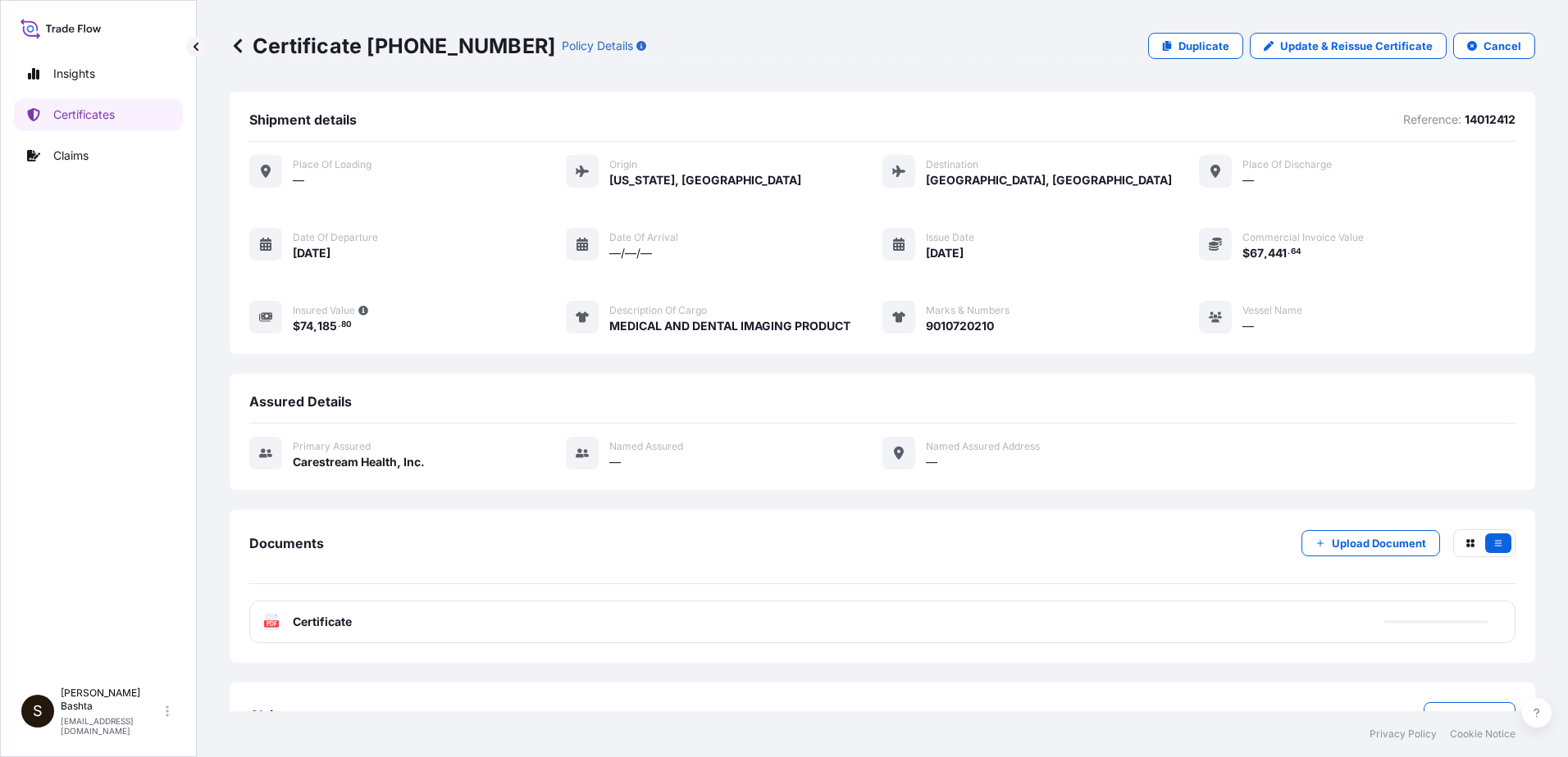
click at [270, 623] on text "PDF" at bounding box center [272, 624] width 11 height 6
click at [271, 624] on text "PDF" at bounding box center [272, 624] width 11 height 6
